Goal: Information Seeking & Learning: Learn about a topic

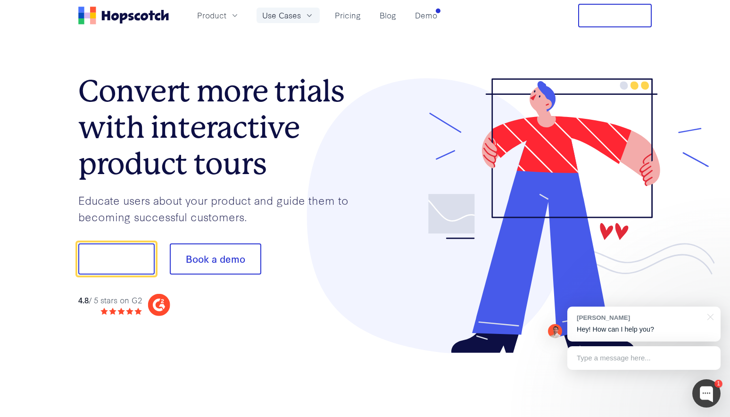
click at [309, 19] on icon "button" at bounding box center [309, 15] width 9 height 9
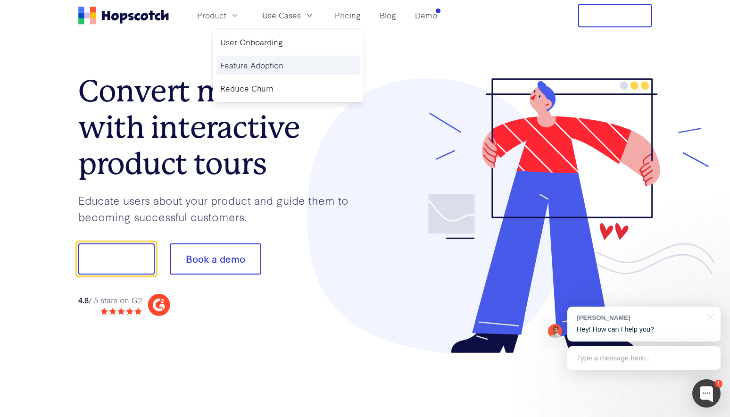
click at [280, 67] on link "Feature Adoption" at bounding box center [287, 65] width 143 height 19
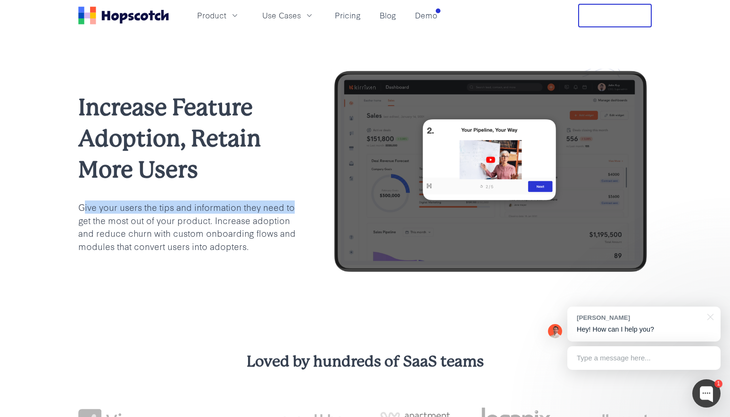
drag, startPoint x: 82, startPoint y: 207, endPoint x: 302, endPoint y: 213, distance: 220.3
click at [301, 213] on div "Increase Feature Adoption, Retain More Users Give your users the tips and infor…" at bounding box center [364, 172] width 573 height 207
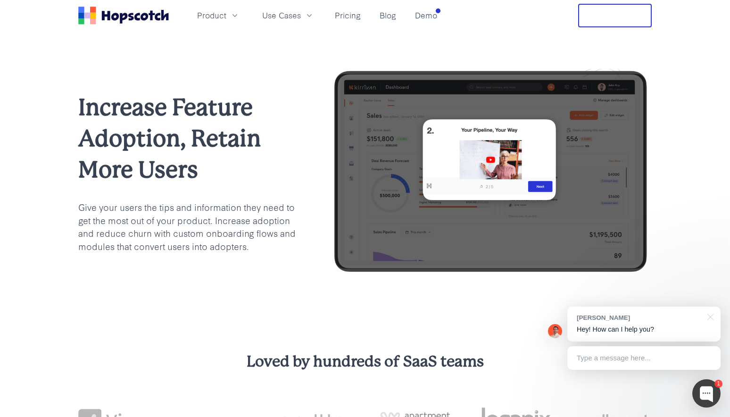
click at [261, 225] on p "Give your users the tips and information they need to get the most out of your …" at bounding box center [188, 226] width 221 height 53
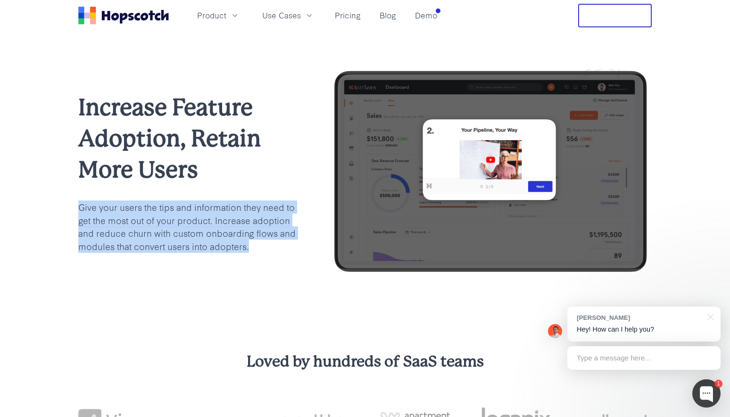
drag, startPoint x: 248, startPoint y: 244, endPoint x: 75, endPoint y: 211, distance: 176.5
click at [75, 211] on div "Increase Feature Adoption, Retain More Users Give your users the tips and infor…" at bounding box center [365, 172] width 604 height 207
click at [164, 217] on p "Give your users the tips and information they need to get the most out of your …" at bounding box center [188, 226] width 221 height 53
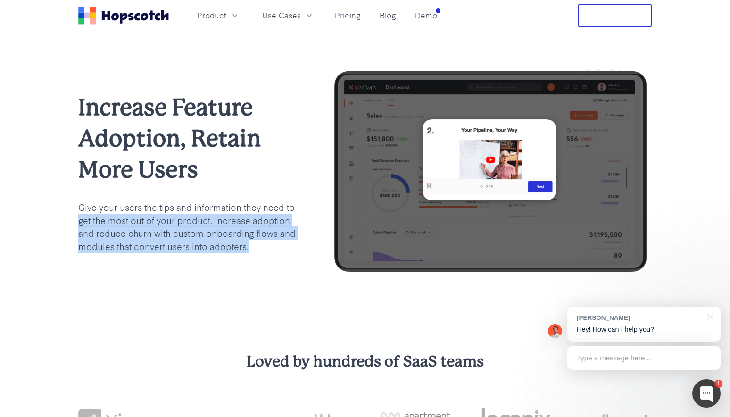
drag, startPoint x: 255, startPoint y: 244, endPoint x: 71, endPoint y: 211, distance: 186.4
click at [67, 213] on div "Increase Feature Adoption, Retain More Users Give your users the tips and infor…" at bounding box center [365, 172] width 604 height 207
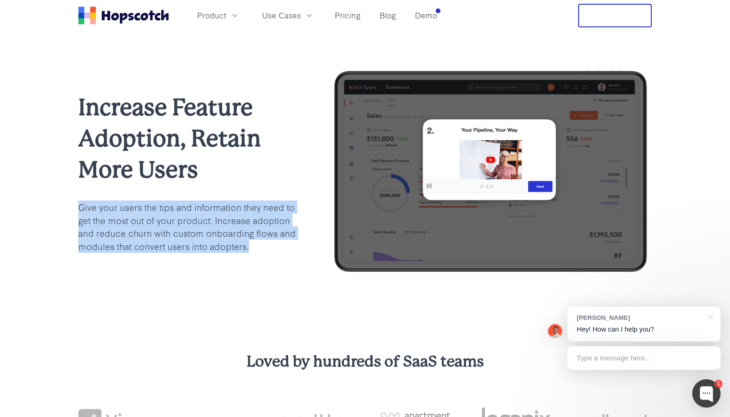
click at [210, 225] on p "Give your users the tips and information they need to get the most out of your …" at bounding box center [188, 226] width 221 height 53
drag, startPoint x: 269, startPoint y: 250, endPoint x: 78, endPoint y: 212, distance: 194.6
click at [78, 212] on p "Give your users the tips and information they need to get the most out of your …" at bounding box center [188, 226] width 221 height 53
click at [136, 228] on p "Give your users the tips and information they need to get the most out of your …" at bounding box center [188, 226] width 221 height 53
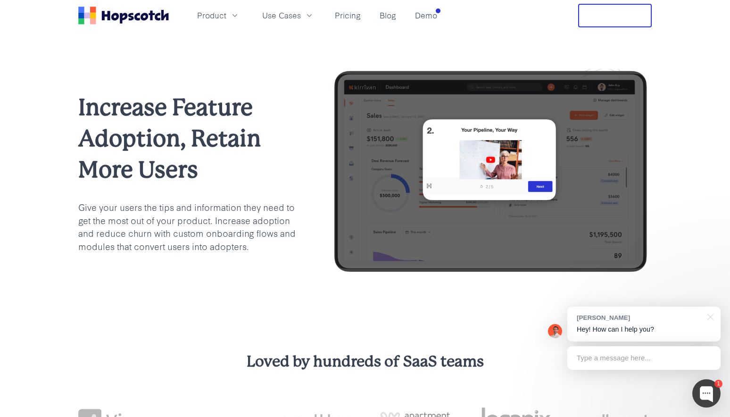
click at [160, 20] on icon "Home" at bounding box center [123, 16] width 91 height 18
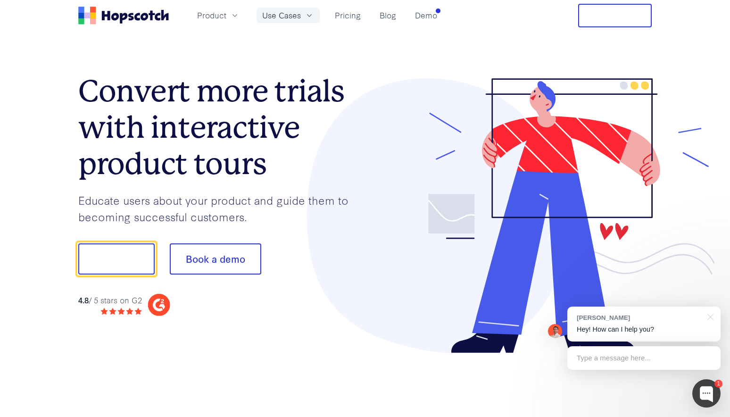
click at [287, 17] on span "Use Cases" at bounding box center [281, 15] width 39 height 12
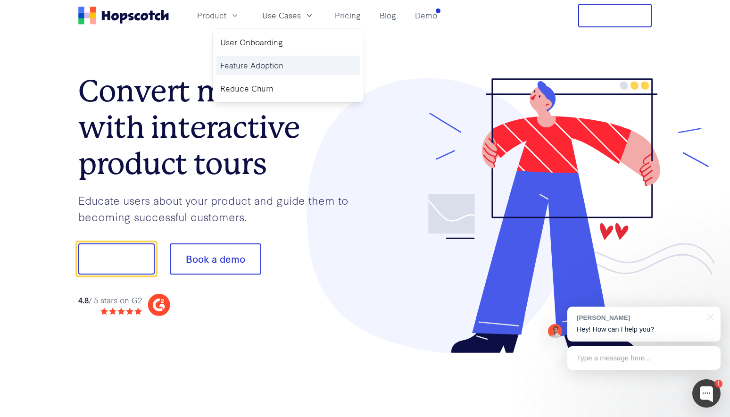
click at [282, 65] on link "Feature Adoption" at bounding box center [287, 65] width 143 height 19
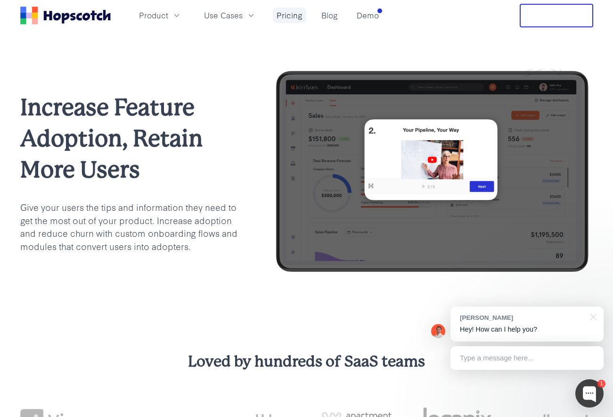
click at [293, 14] on link "Pricing" at bounding box center [289, 16] width 33 height 16
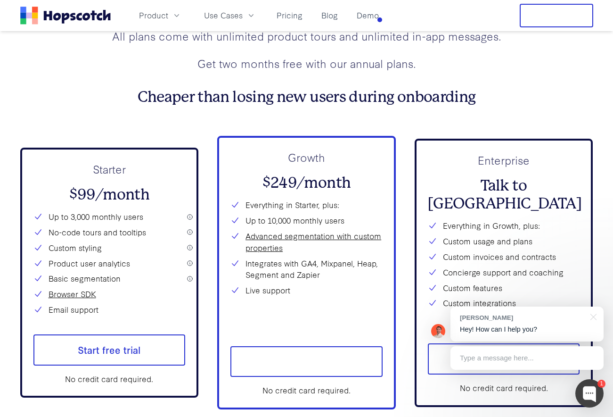
scroll to position [3409, 0]
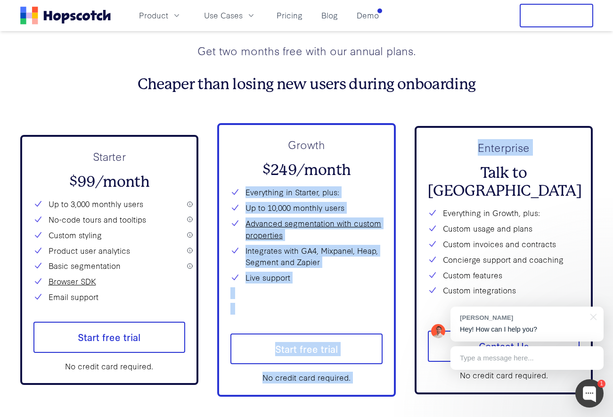
click at [406, 175] on div "Starter $99/month Up to 3,000 monthly users No-code tours and tooltips Custom s…" at bounding box center [306, 259] width 573 height 273
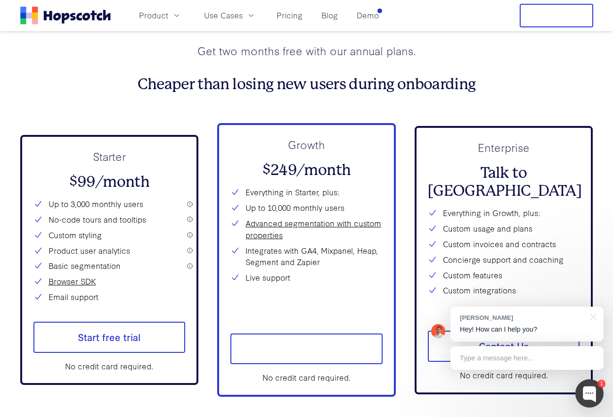
click at [101, 115] on div "Plans & Pricing All plans come with unlimited product tours and unlimited in-ap…" at bounding box center [306, 208] width 573 height 467
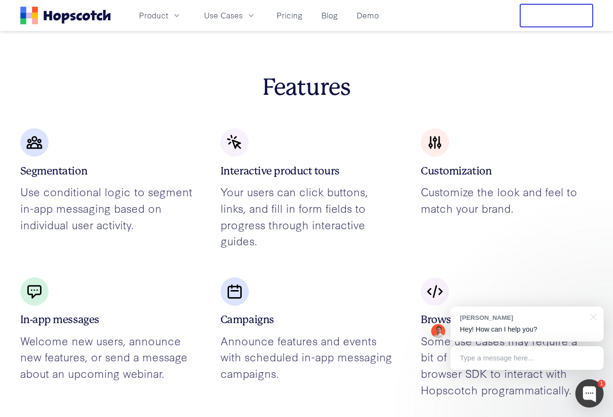
scroll to position [1915, 0]
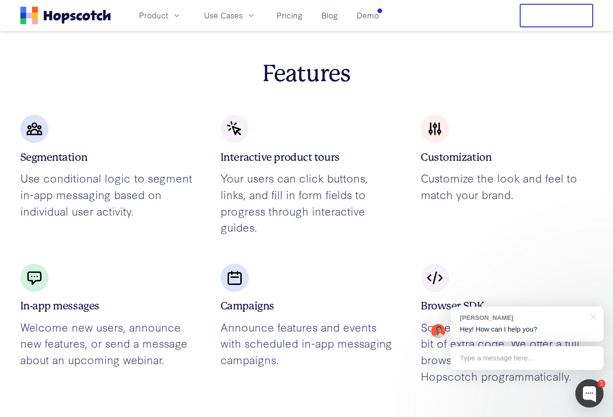
click at [182, 124] on div "Segmentation Use conditional logic to segment in-app messaging based on individ…" at bounding box center [106, 167] width 172 height 104
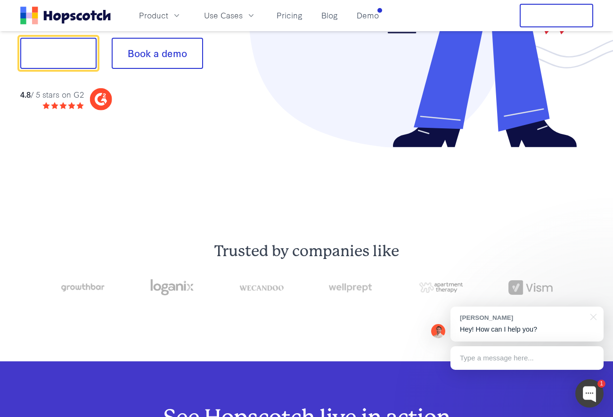
scroll to position [0, 0]
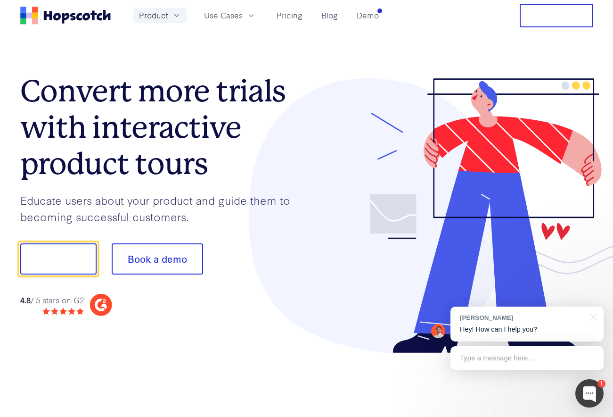
click at [177, 13] on icon "button" at bounding box center [176, 15] width 9 height 9
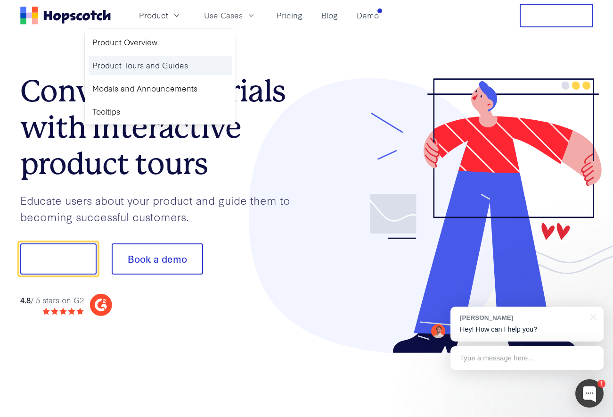
click at [143, 64] on link "Product Tours and Guides" at bounding box center [160, 65] width 143 height 19
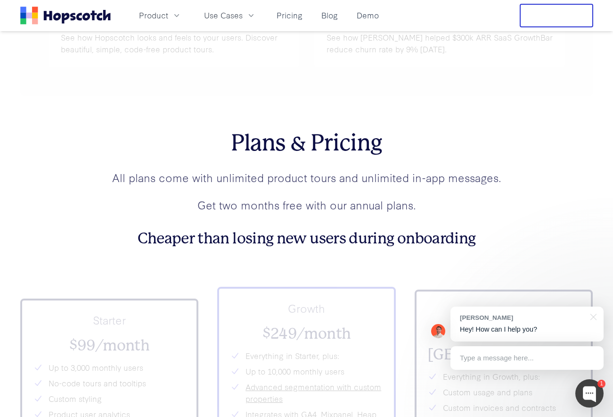
scroll to position [3341, 0]
